Goal: Task Accomplishment & Management: Use online tool/utility

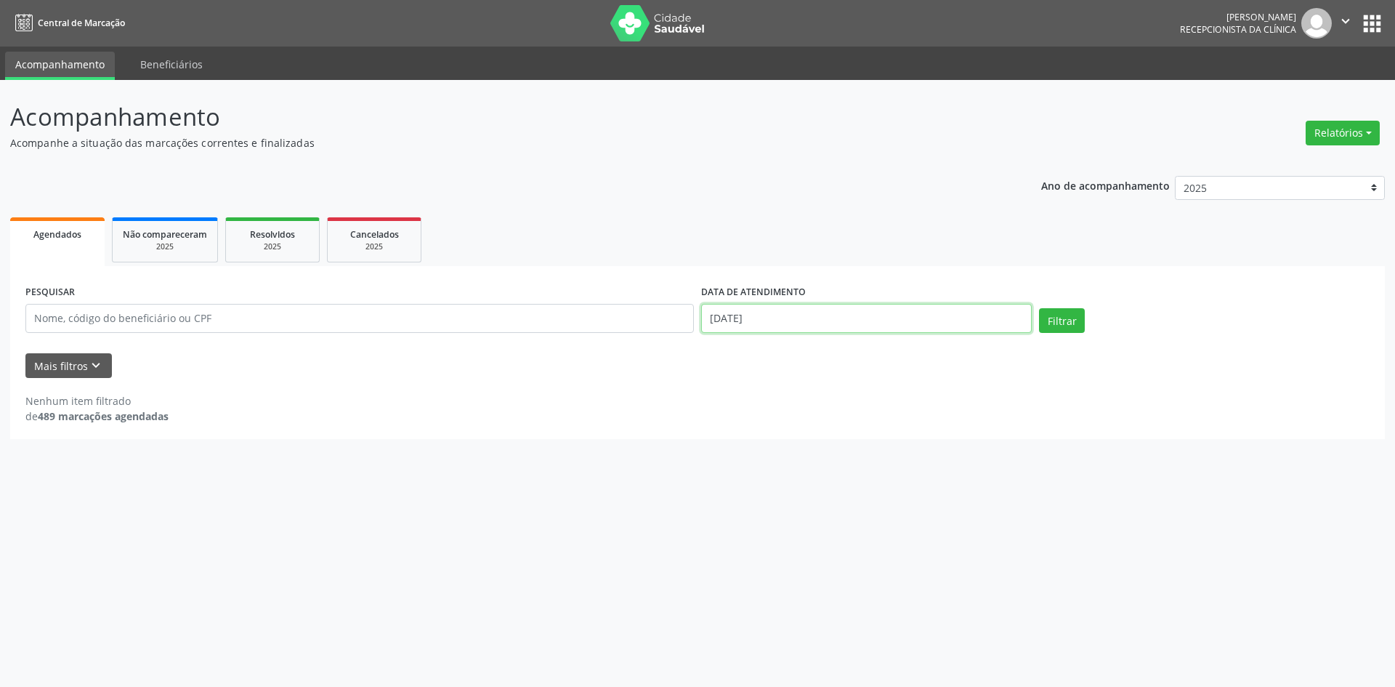
click at [767, 326] on input "[DATE]" at bounding box center [866, 318] width 331 height 29
click at [799, 480] on span "20" at bounding box center [808, 481] width 28 height 28
type input "[DATE]"
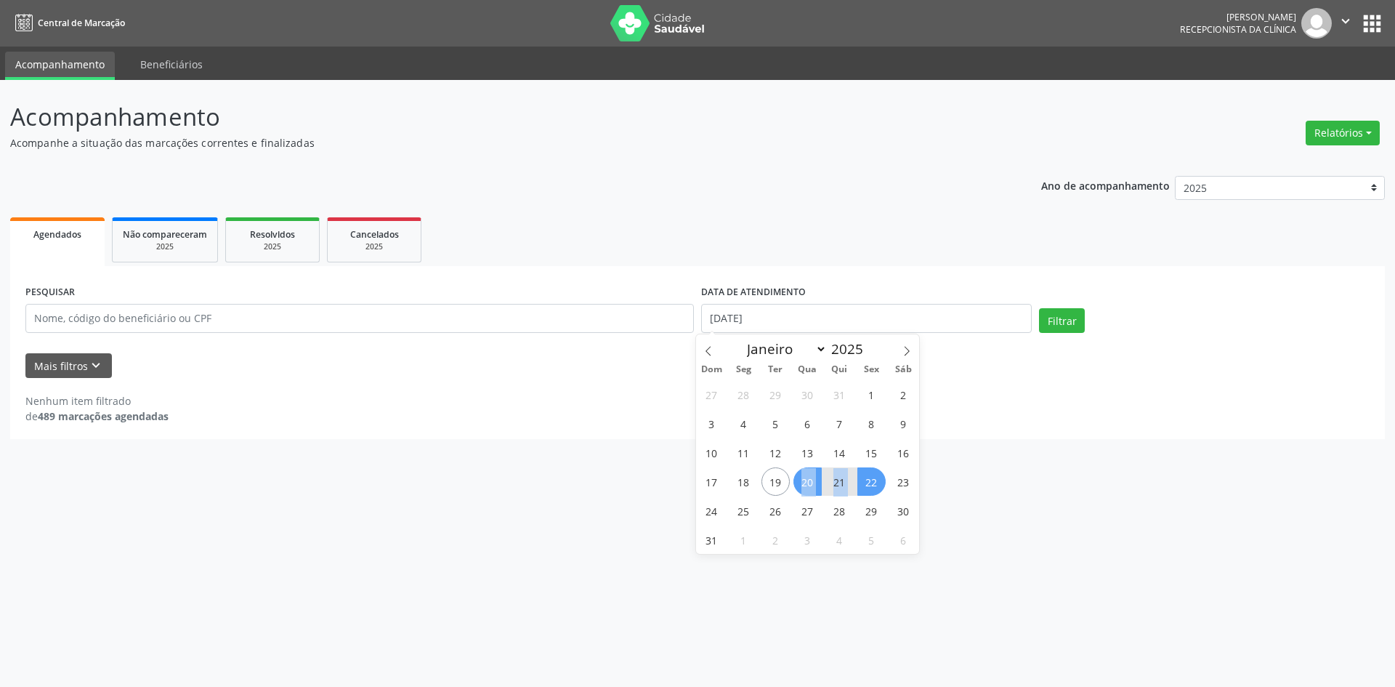
drag, startPoint x: 799, startPoint y: 480, endPoint x: 868, endPoint y: 478, distance: 68.3
click at [868, 478] on div "27 28 29 30 31 1 2 3 4 5 6 7 8 9 10 11 12 13 14 15 16 17 18 19 20 21 22 23 24 2…" at bounding box center [808, 466] width 224 height 174
click at [868, 478] on span "22" at bounding box center [871, 481] width 28 height 28
click at [1058, 324] on button "Filtrar" at bounding box center [1062, 320] width 46 height 25
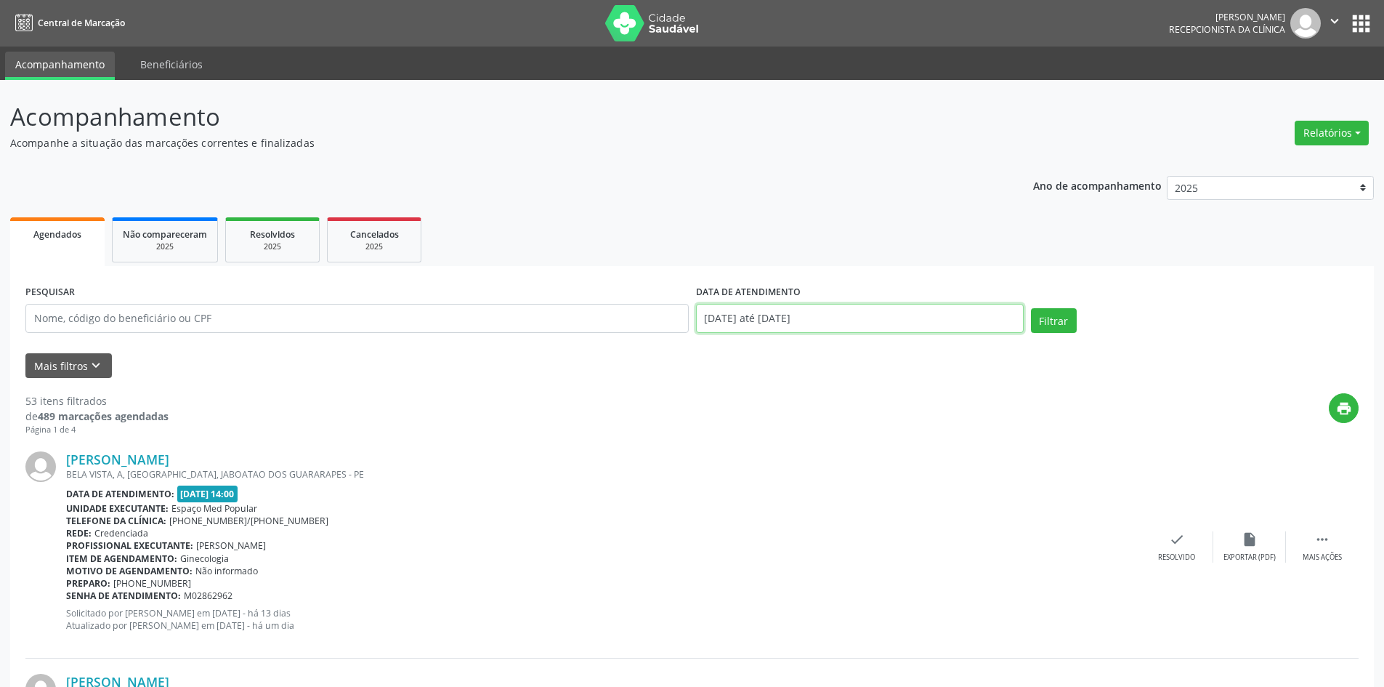
click at [863, 320] on input "[DATE] até [DATE]" at bounding box center [860, 318] width 328 height 29
click at [806, 480] on span "20" at bounding box center [808, 481] width 28 height 28
type input "[DATE]"
click at [1063, 318] on button "Filtrar" at bounding box center [1054, 320] width 46 height 25
click at [1320, 127] on button "Relatórios" at bounding box center [1332, 133] width 74 height 25
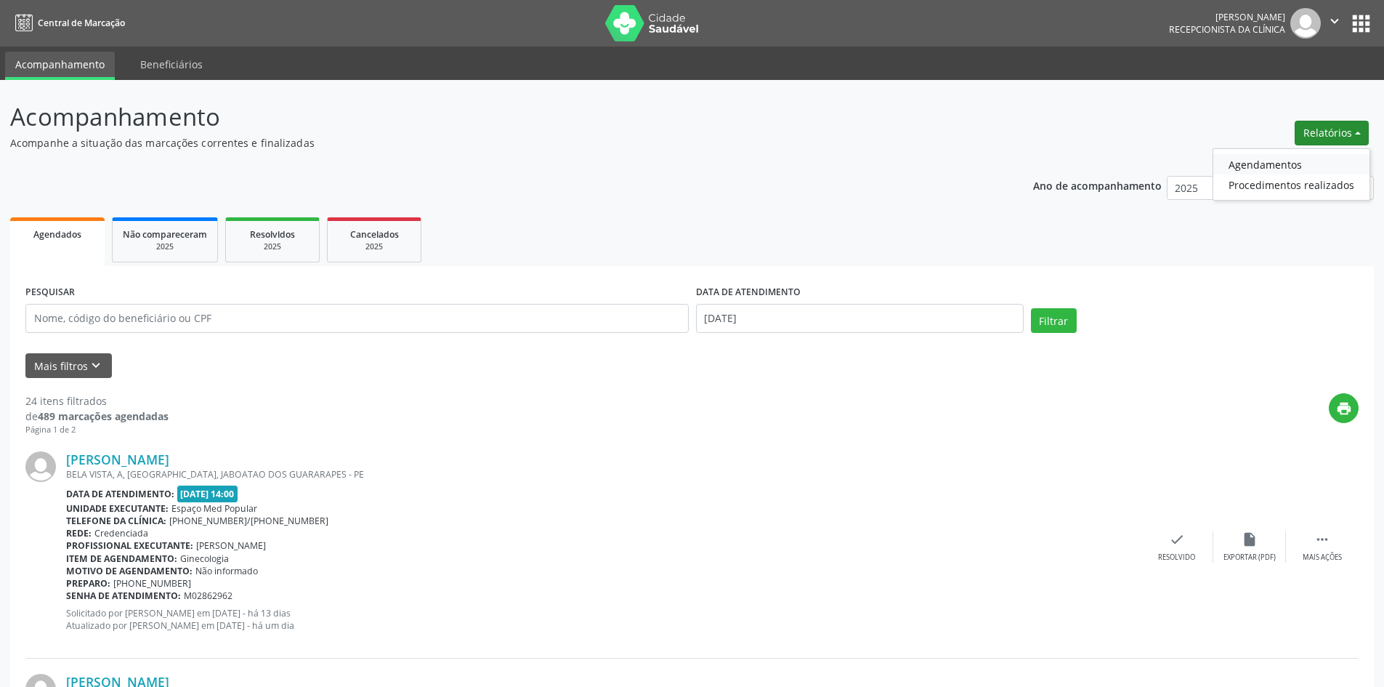
click at [1291, 161] on link "Agendamentos" at bounding box center [1292, 164] width 156 height 20
select select "7"
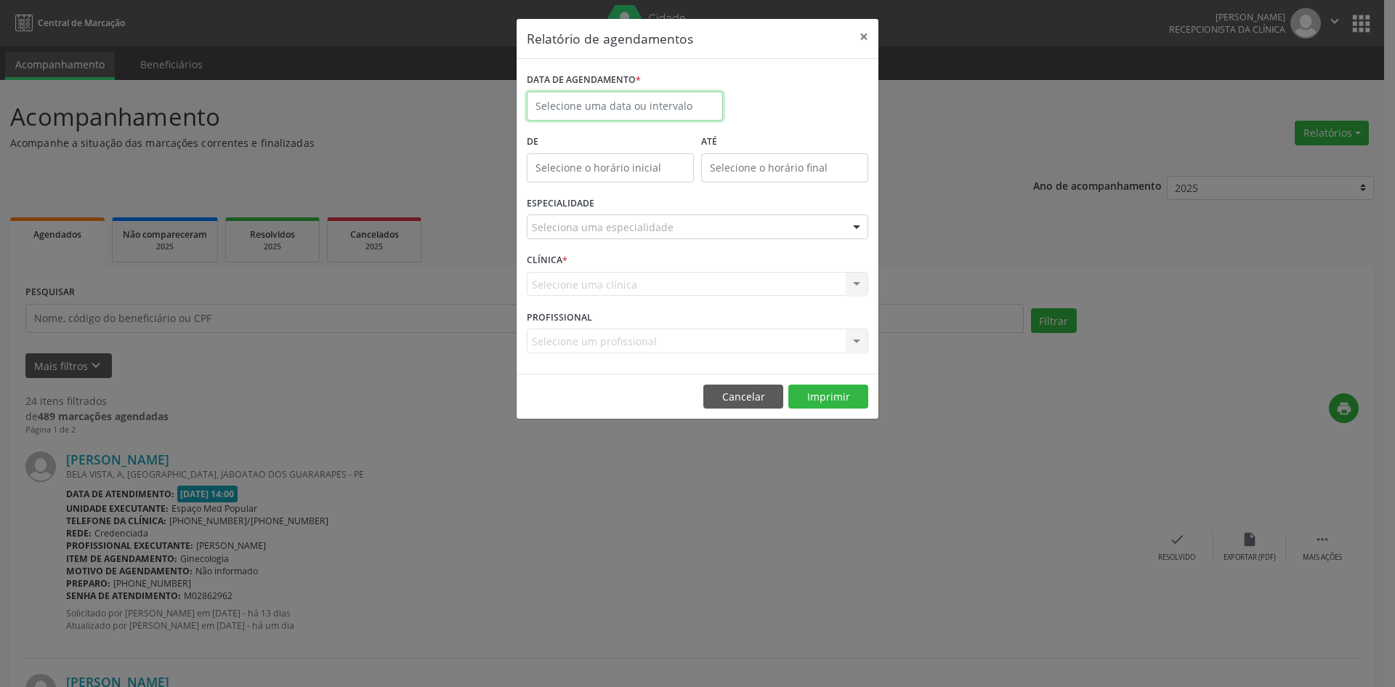
click at [586, 100] on input "text" at bounding box center [625, 106] width 196 height 29
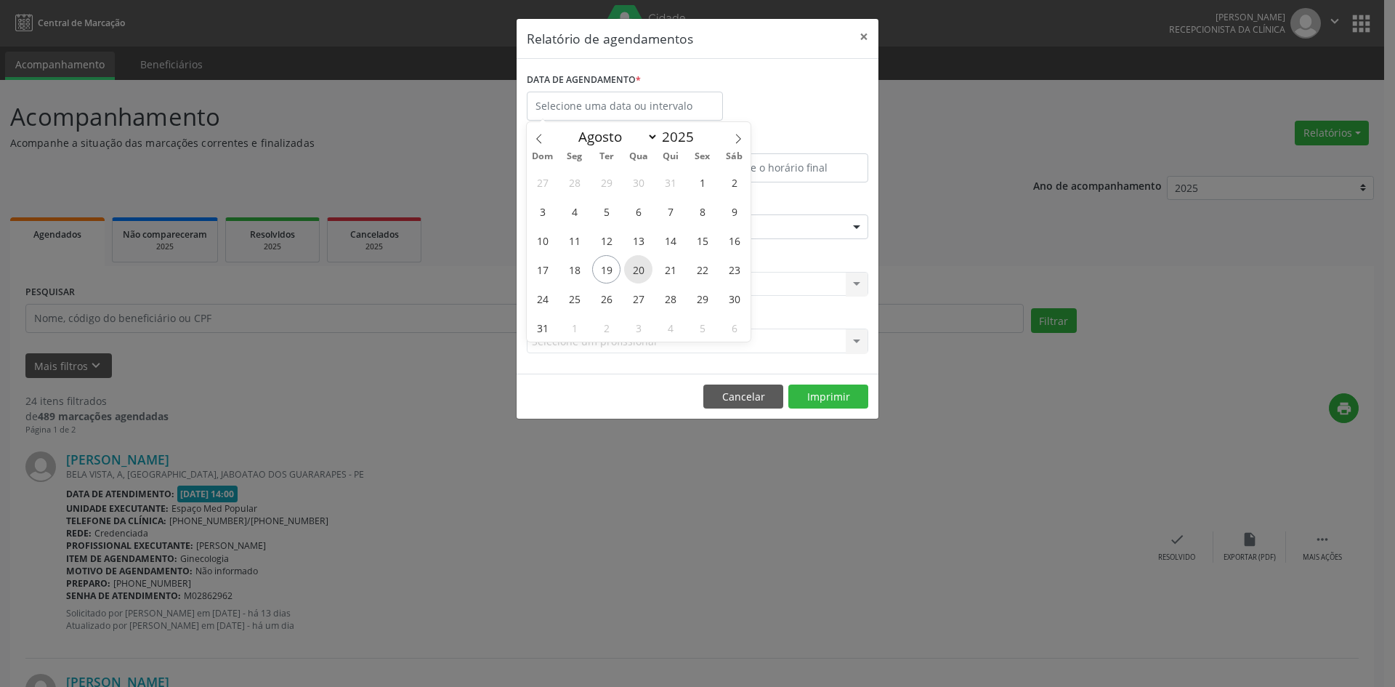
click at [634, 269] on span "20" at bounding box center [638, 269] width 28 height 28
type input "[DATE]"
click at [634, 269] on span "20" at bounding box center [638, 269] width 28 height 28
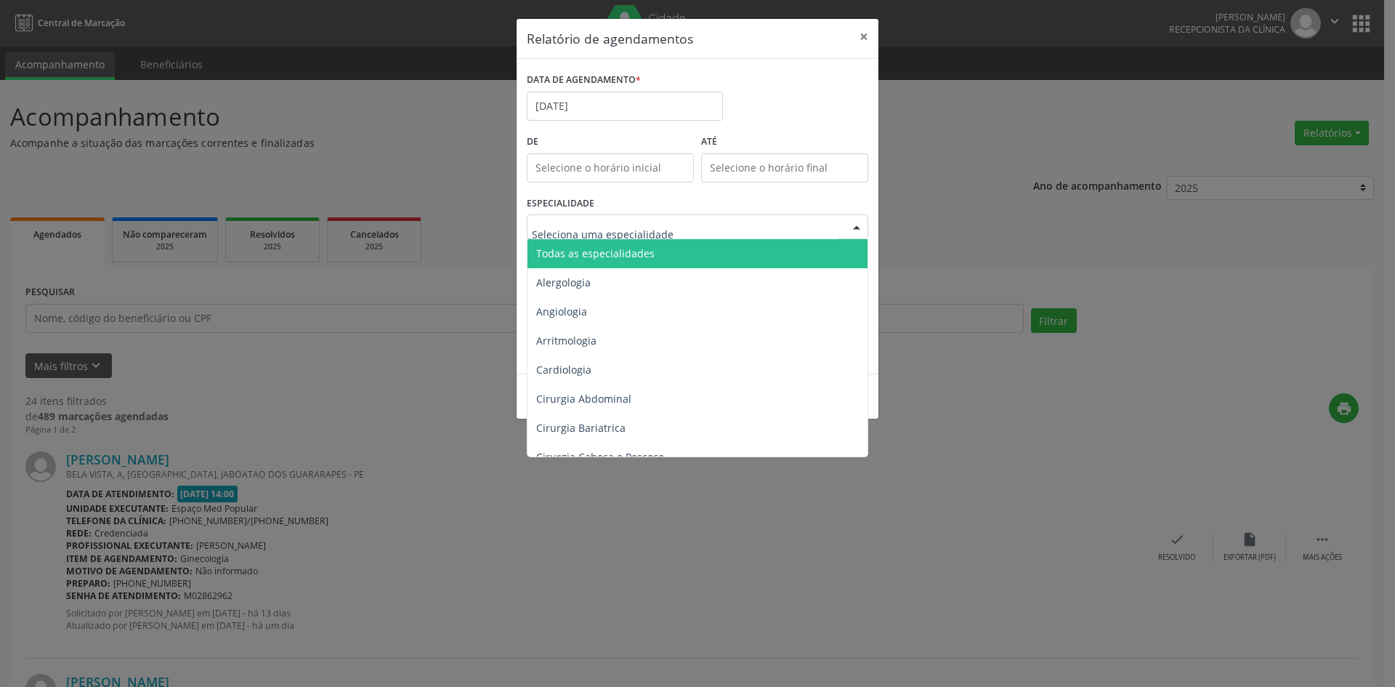
click at [643, 228] on input "text" at bounding box center [685, 233] width 307 height 29
click at [642, 249] on span "Todas as especialidades" at bounding box center [595, 253] width 118 height 14
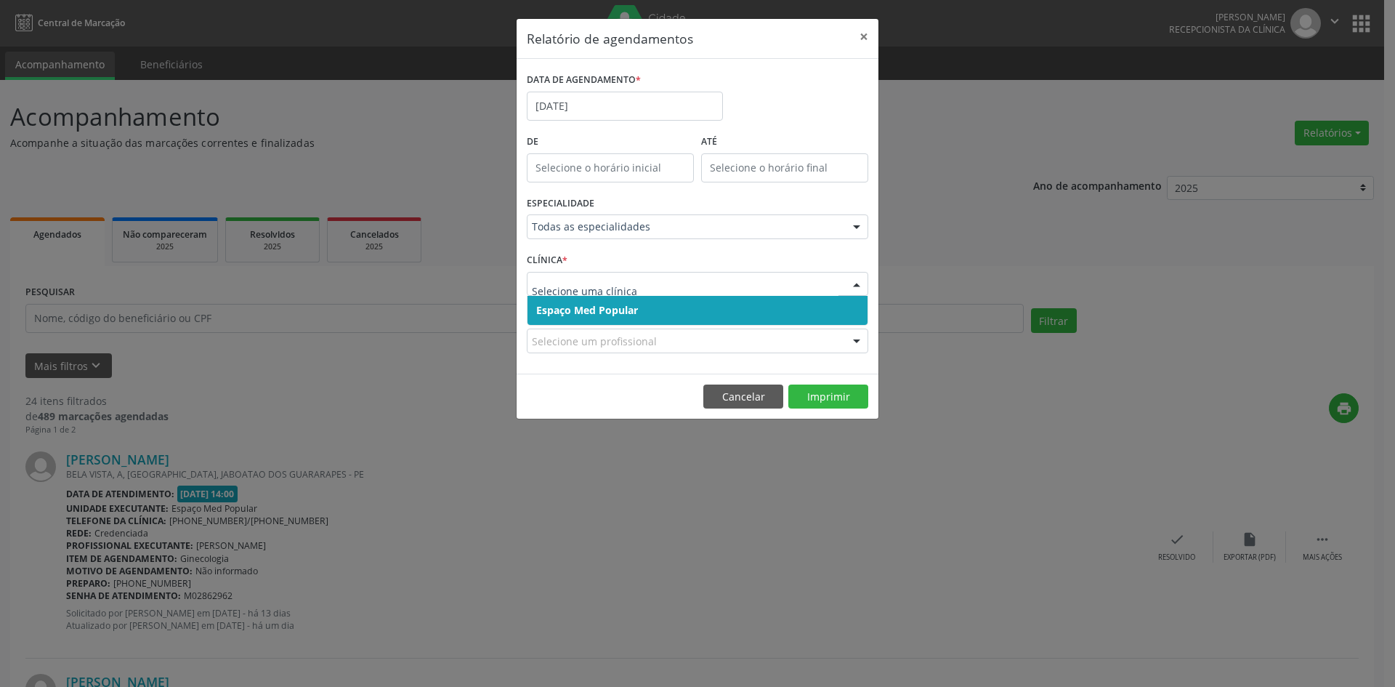
click at [629, 283] on input "text" at bounding box center [685, 291] width 307 height 29
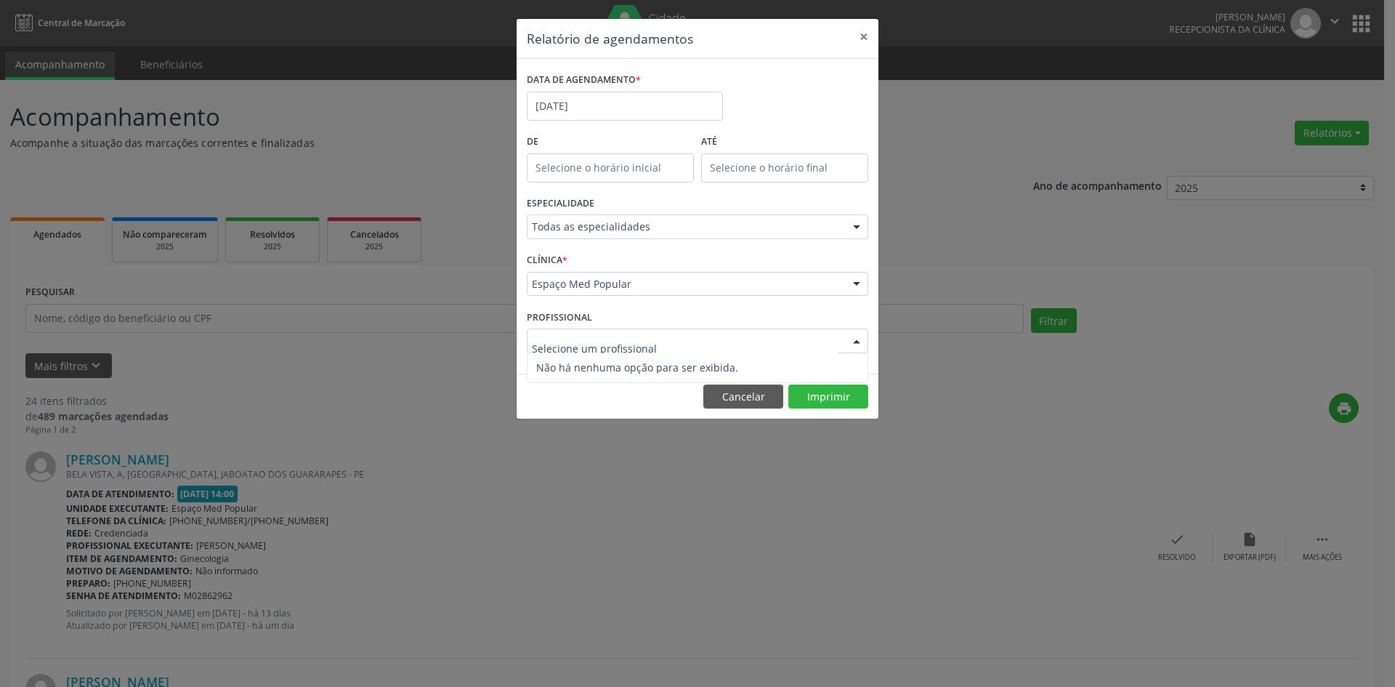
click at [624, 334] on input "text" at bounding box center [685, 348] width 307 height 29
click at [801, 387] on button "Imprimir" at bounding box center [828, 396] width 80 height 25
